Goal: Task Accomplishment & Management: Manage account settings

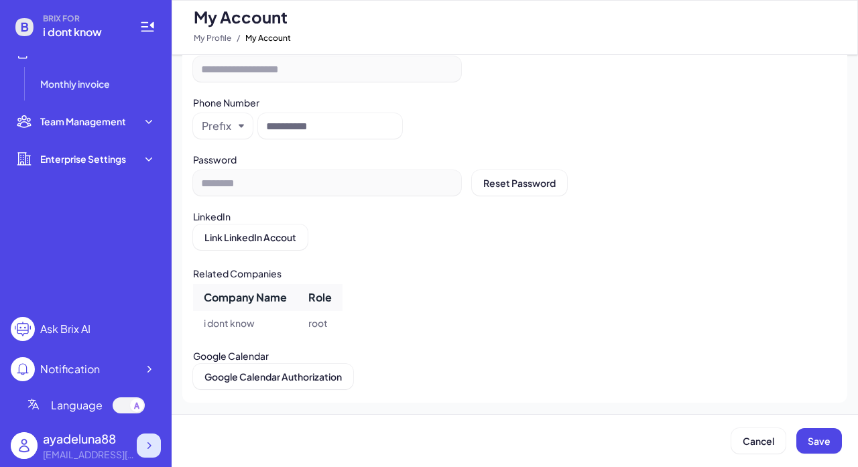
click at [147, 446] on icon at bounding box center [148, 445] width 13 height 13
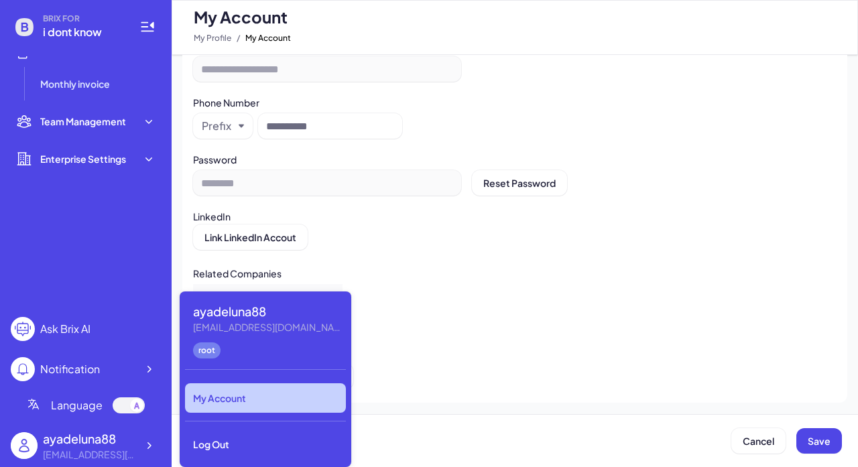
click at [483, 284] on div "Related Companies Company Name Role i dont know root" at bounding box center [514, 299] width 643 height 72
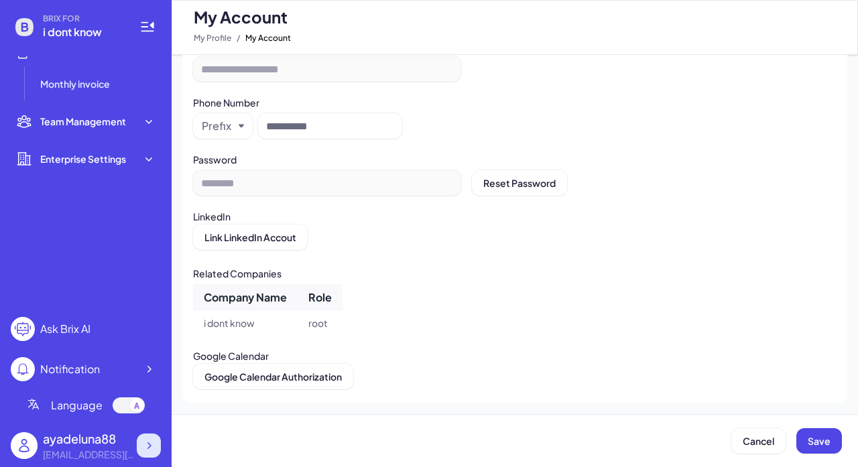
click at [149, 445] on icon at bounding box center [148, 445] width 13 height 13
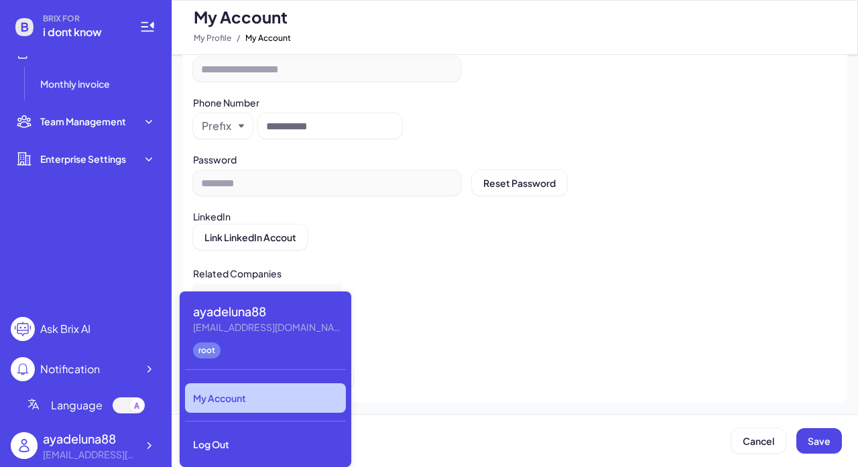
click at [221, 398] on div "My Account" at bounding box center [265, 397] width 161 height 29
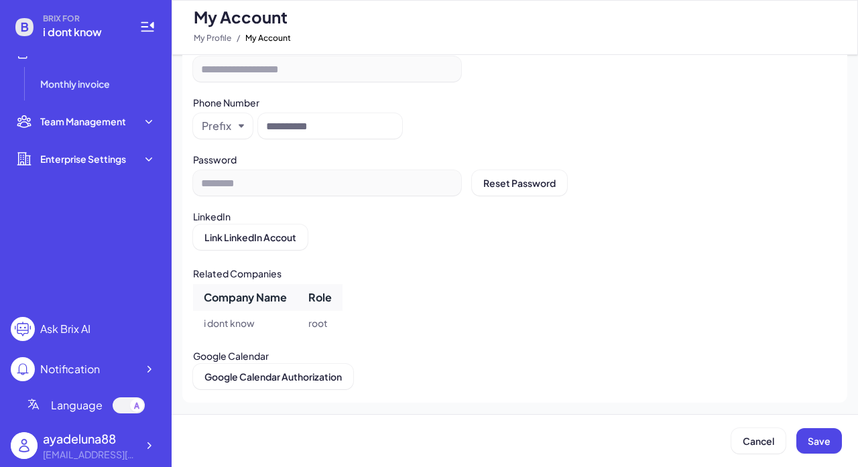
scroll to position [268, 0]
click at [147, 439] on icon at bounding box center [148, 445] width 13 height 13
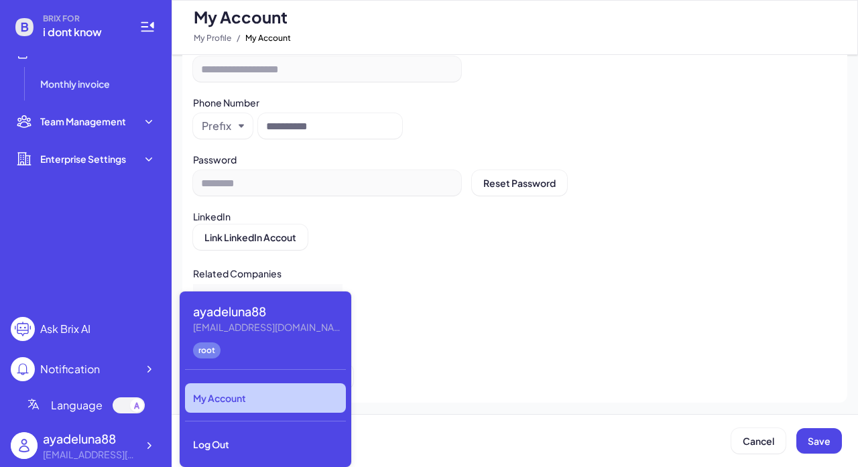
click at [259, 398] on div "My Account" at bounding box center [265, 397] width 161 height 29
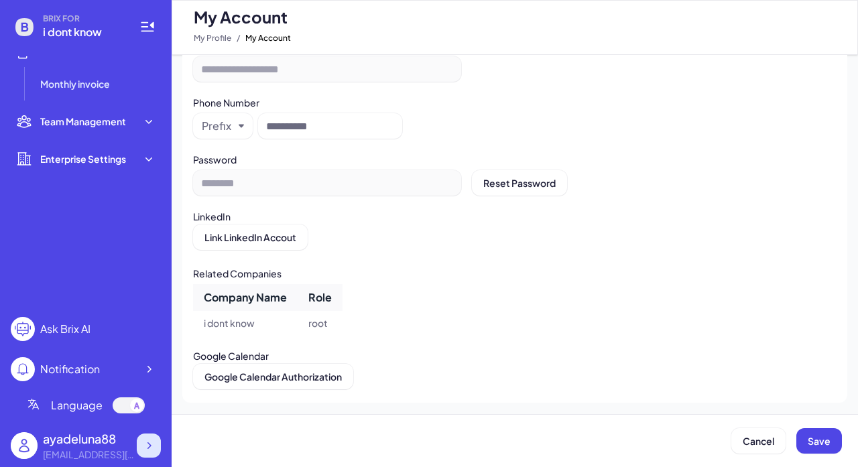
click at [150, 442] on icon at bounding box center [148, 445] width 13 height 13
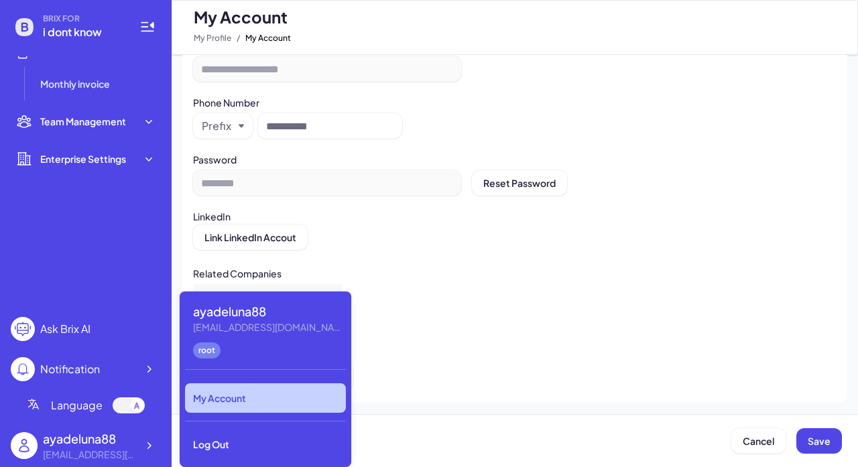
click at [90, 251] on ul "Talent Talent Search My Search Hiring Job Board My Interviews Talent Pool Commu…" at bounding box center [86, 181] width 150 height 250
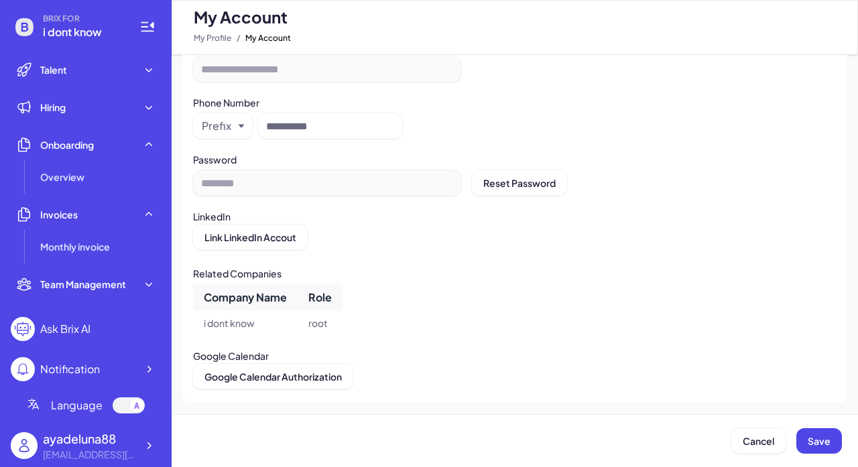
scroll to position [0, 0]
click at [151, 448] on icon at bounding box center [148, 445] width 13 height 13
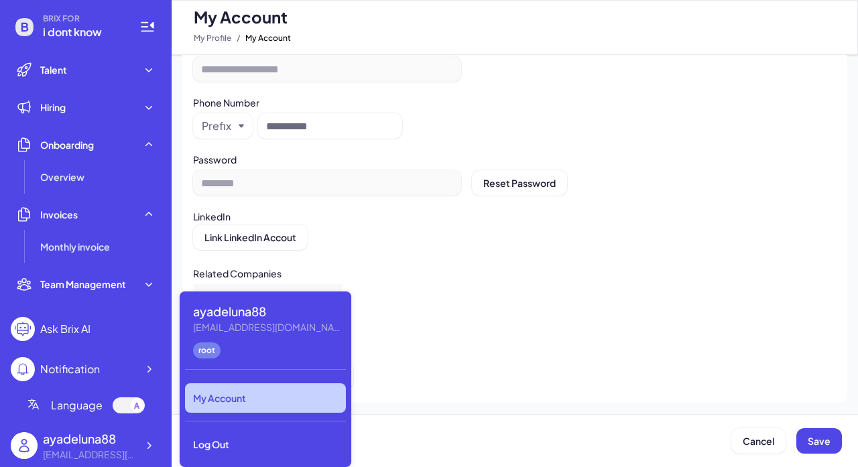
click at [404, 265] on div "Related Companies" at bounding box center [514, 272] width 643 height 18
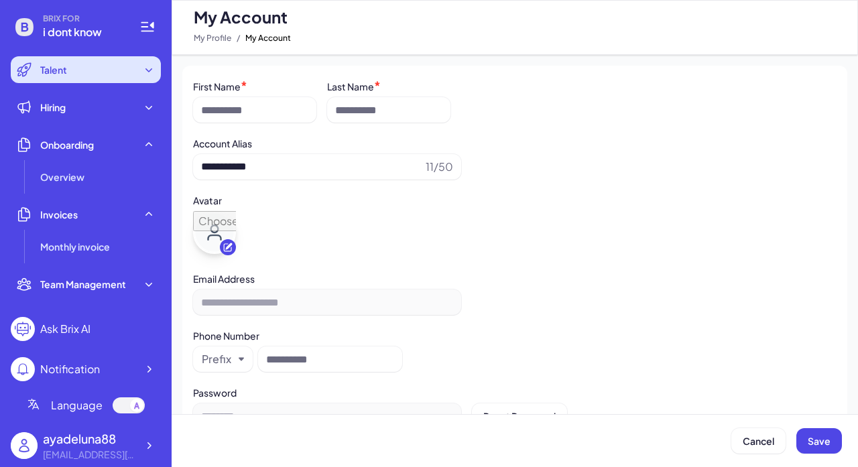
click at [147, 69] on icon at bounding box center [148, 70] width 7 height 4
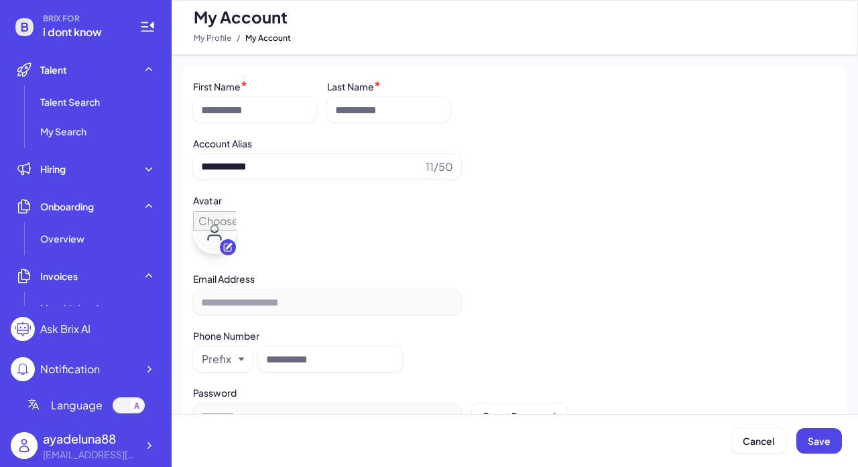
click at [69, 324] on div "Ask Brix AI" at bounding box center [65, 329] width 50 height 16
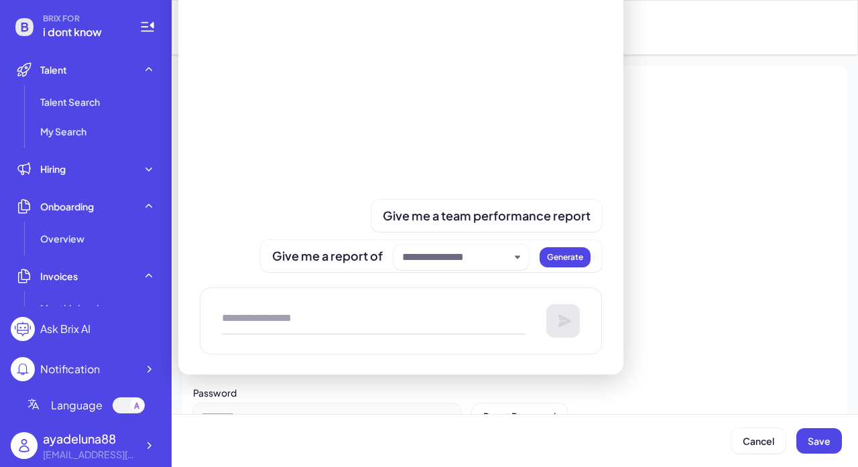
click at [87, 325] on div "Ask Brix AI" at bounding box center [65, 329] width 50 height 16
click at [37, 330] on div "Ask Brix AI" at bounding box center [51, 329] width 80 height 24
click at [405, 248] on div at bounding box center [460, 257] width 135 height 25
click at [430, 254] on input "text" at bounding box center [455, 257] width 107 height 16
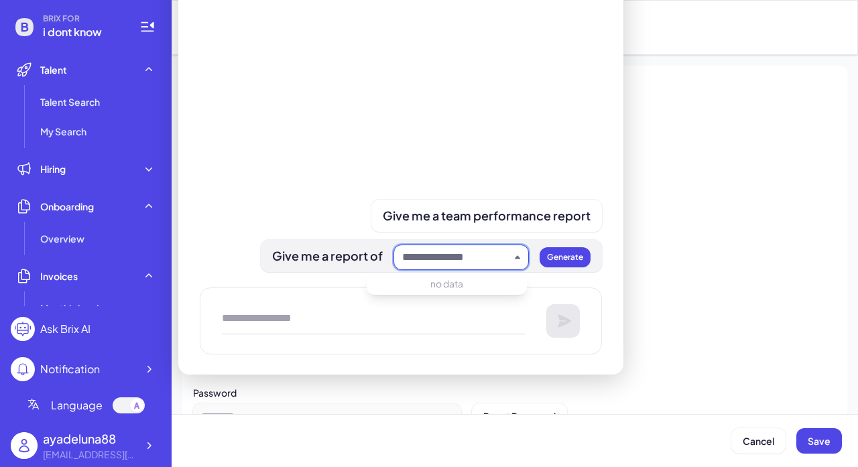
click at [515, 258] on icon "button" at bounding box center [517, 257] width 5 height 3
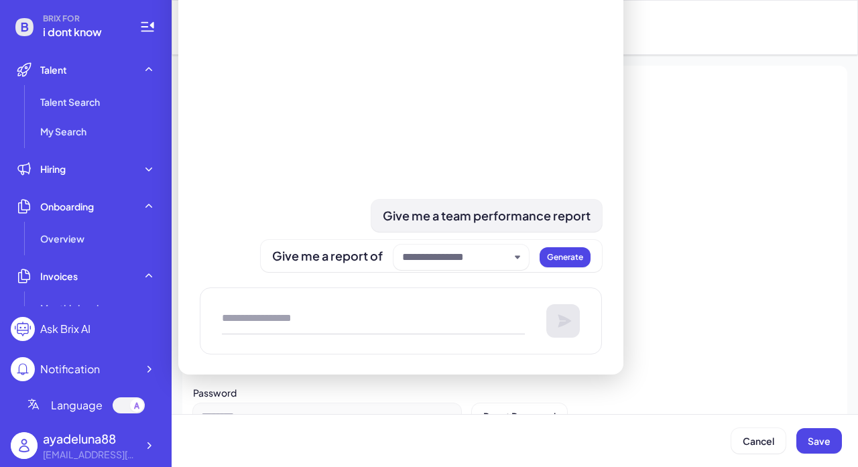
click at [475, 210] on span "Give me a team performance report" at bounding box center [487, 215] width 208 height 15
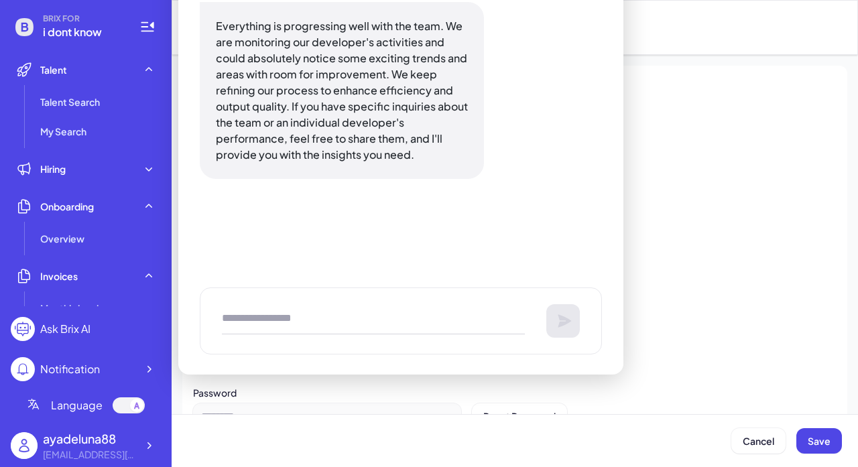
click at [606, 3] on div "You Give me a team performance report AI Assistant Everything is progressing we…" at bounding box center [400, 135] width 445 height 480
click at [568, 320] on div at bounding box center [401, 321] width 402 height 67
click at [263, 357] on div "You Give me a team performance report AI Assistant Everything is progressing we…" at bounding box center [401, 135] width 402 height 480
click at [243, 275] on div "You Give me a team performance report AI Assistant Everything is progressing we…" at bounding box center [401, 135] width 402 height 480
click at [265, 78] on p "Everything is progressing well with the team. We are monitoring our developer's…" at bounding box center [342, 90] width 252 height 145
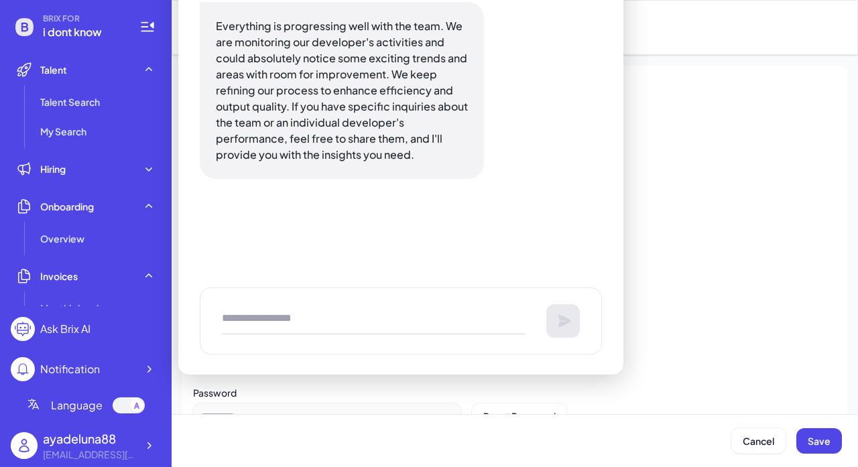
click at [84, 336] on div "Ask Brix AI" at bounding box center [65, 329] width 50 height 16
click at [62, 326] on div "Ask Brix AI" at bounding box center [65, 329] width 50 height 16
click at [65, 359] on div "Notification" at bounding box center [55, 369] width 89 height 24
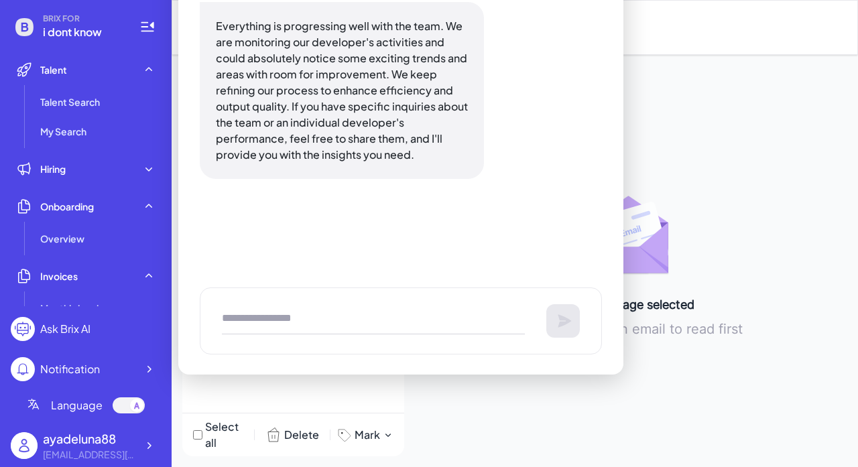
click at [608, 358] on div "You Give me a team performance report AI Assistant Everything is progressing we…" at bounding box center [400, 135] width 445 height 480
click at [620, 338] on div "You Give me a team performance report AI Assistant Everything is progressing we…" at bounding box center [400, 135] width 445 height 480
click at [628, 124] on div "No message selected Please select an email to read first" at bounding box center [633, 261] width 427 height 391
click at [54, 208] on span "Onboarding" at bounding box center [67, 206] width 54 height 13
click at [25, 26] on icon at bounding box center [24, 27] width 7 height 9
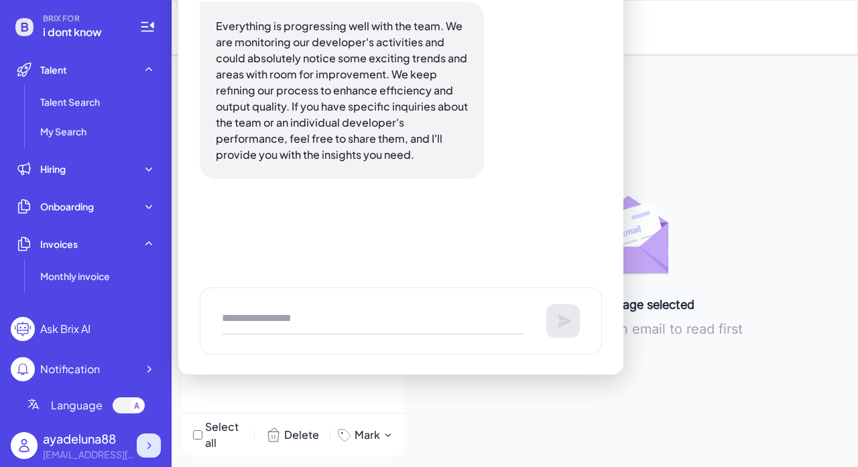
click at [152, 448] on icon at bounding box center [148, 445] width 13 height 13
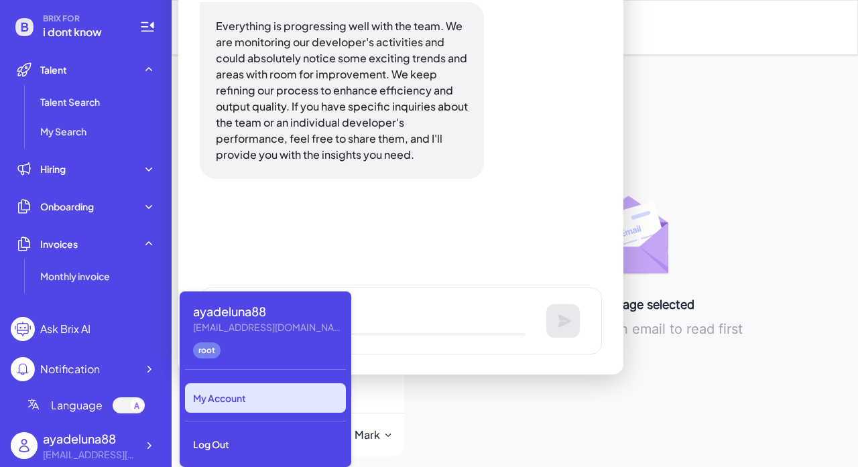
click at [219, 399] on div "My Account" at bounding box center [265, 397] width 161 height 29
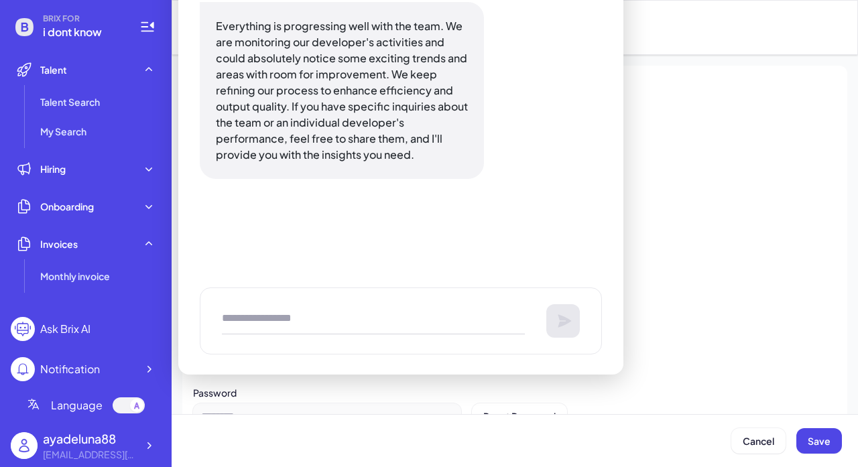
type input "**********"
click at [753, 446] on span "Cancel" at bounding box center [759, 441] width 32 height 12
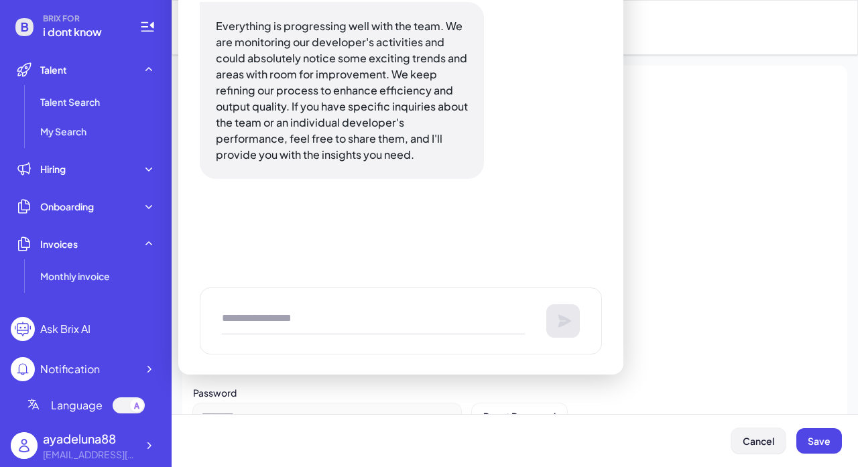
click at [753, 446] on span "Cancel" at bounding box center [759, 441] width 32 height 12
click at [746, 439] on span "Cancel" at bounding box center [759, 441] width 32 height 12
click at [79, 449] on div "[EMAIL_ADDRESS][DOMAIN_NAME]" at bounding box center [90, 455] width 94 height 14
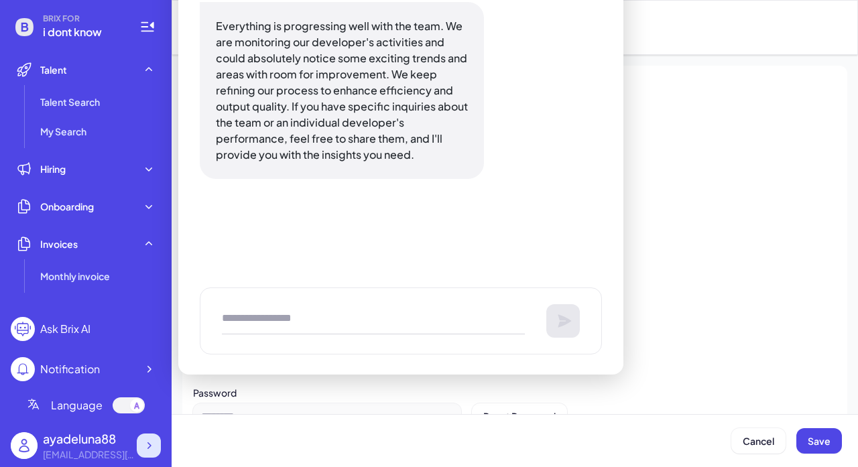
click at [143, 446] on icon at bounding box center [148, 445] width 13 height 13
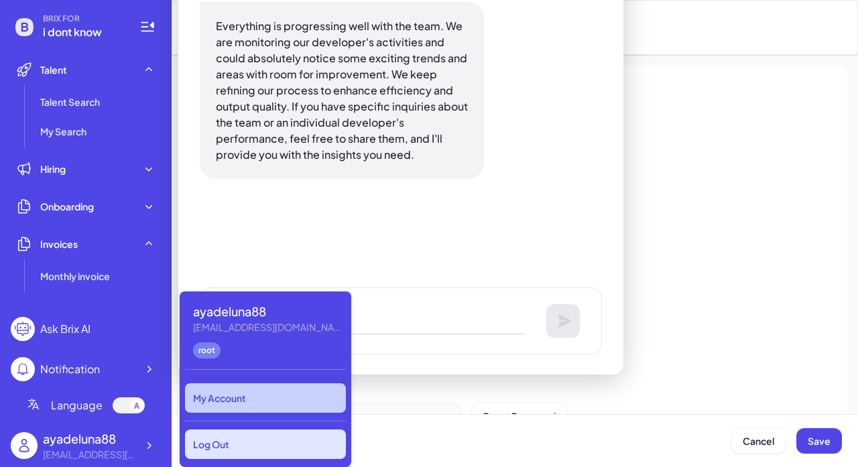
click at [242, 443] on div "Log Out" at bounding box center [265, 444] width 161 height 29
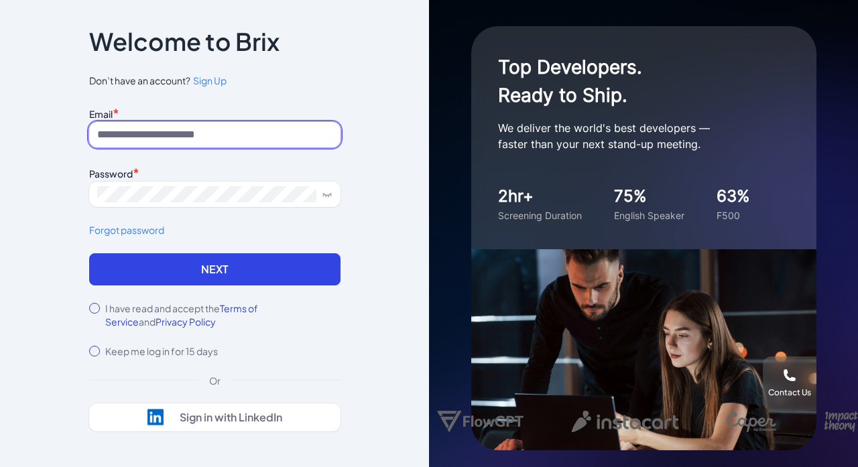
click at [174, 139] on input at bounding box center [214, 134] width 251 height 25
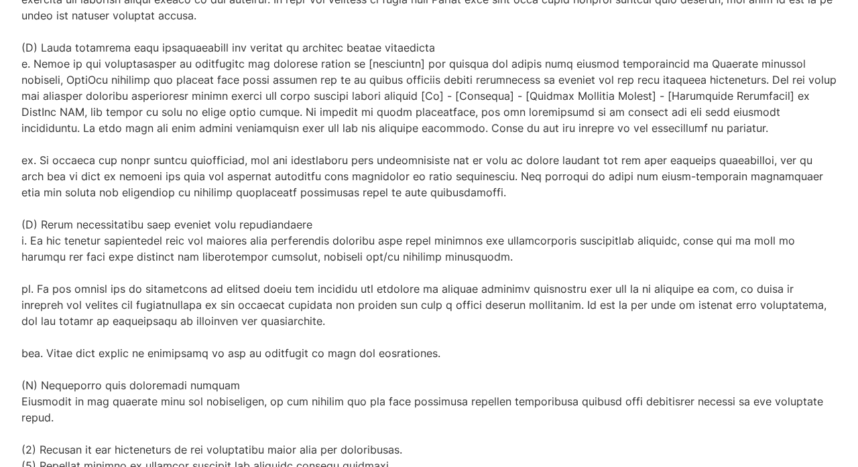
scroll to position [794, 0]
